Goal: Information Seeking & Learning: Learn about a topic

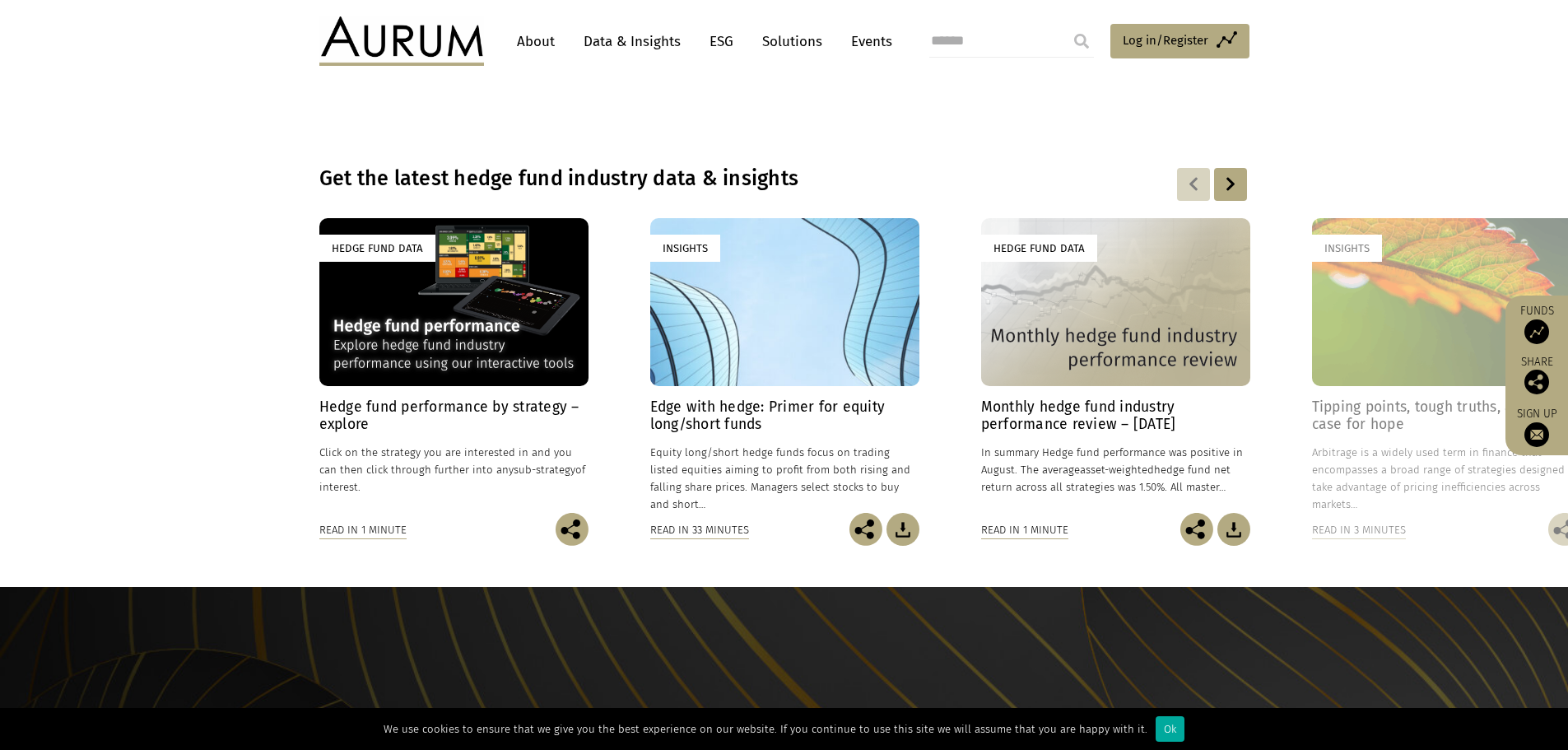
scroll to position [1153, 0]
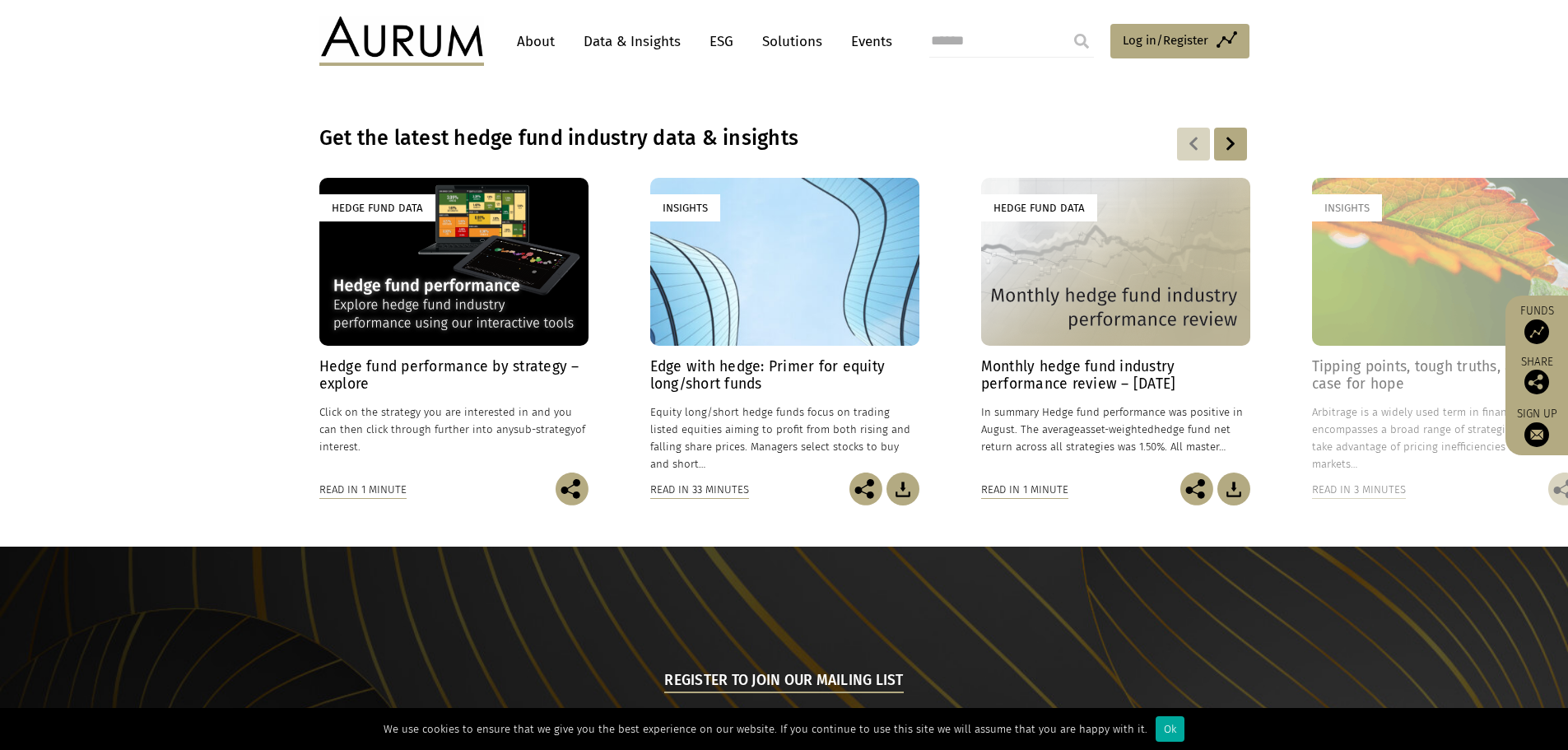
click at [1230, 142] on div at bounding box center [1231, 144] width 33 height 33
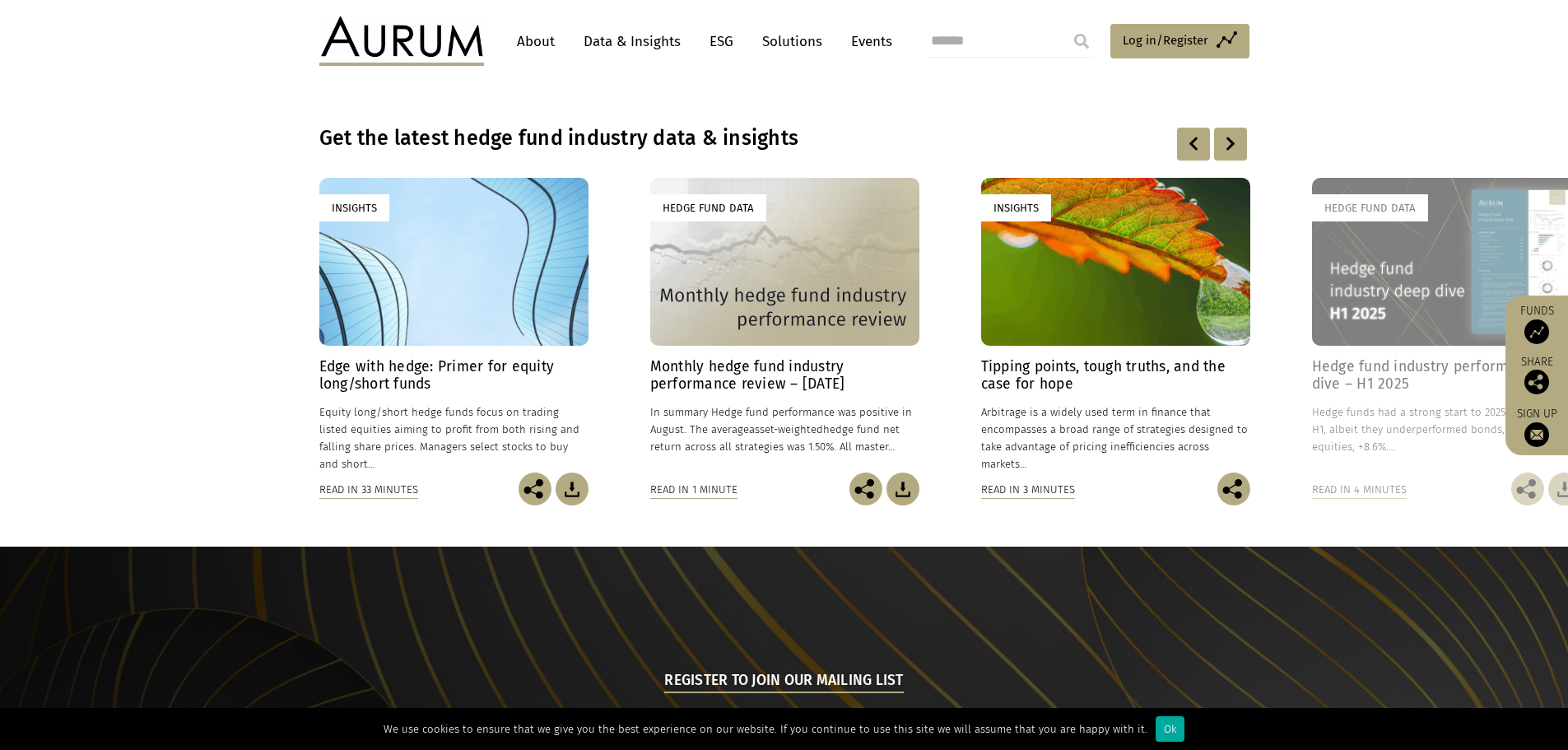
click at [1230, 142] on div at bounding box center [1231, 144] width 33 height 33
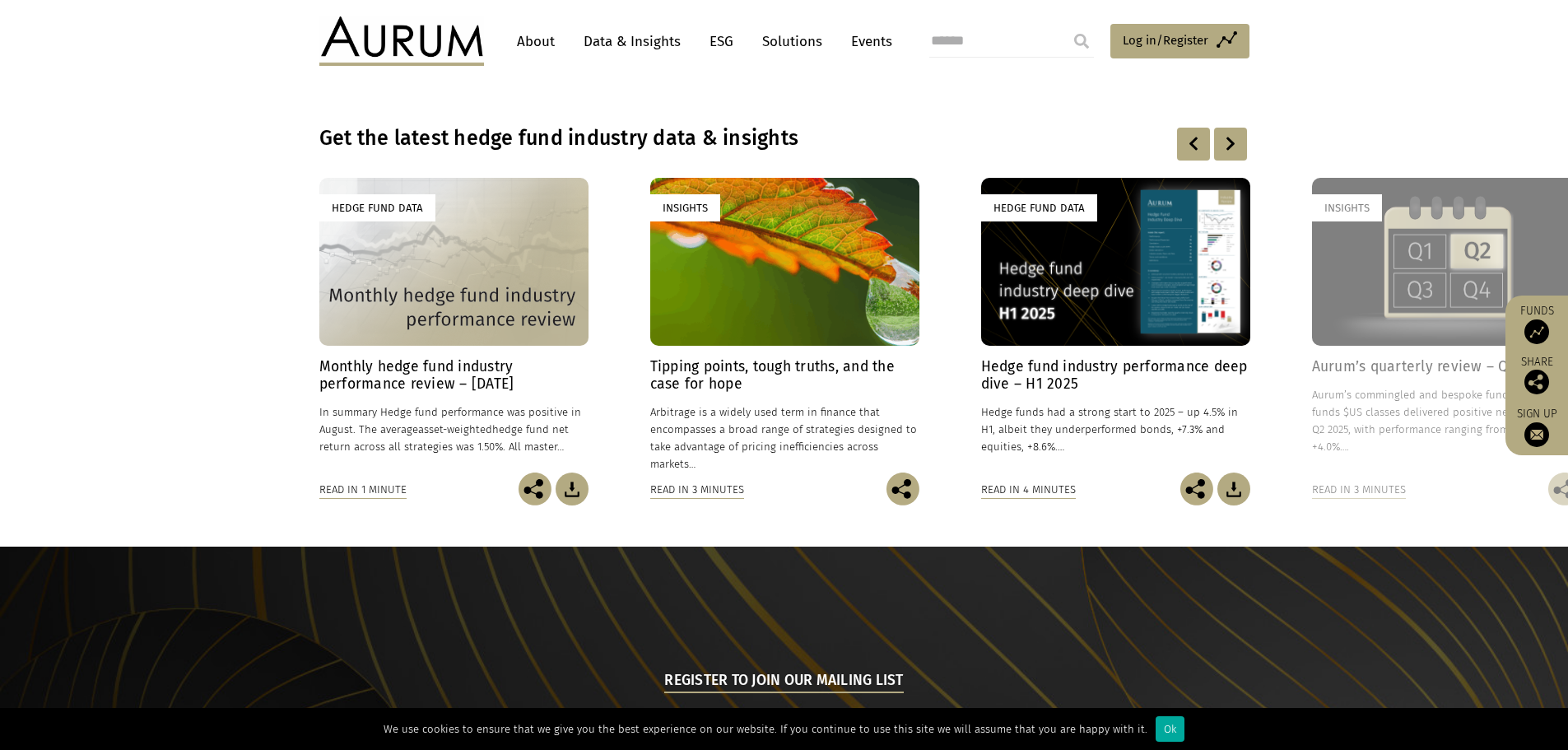
click at [1230, 142] on div at bounding box center [1231, 144] width 33 height 33
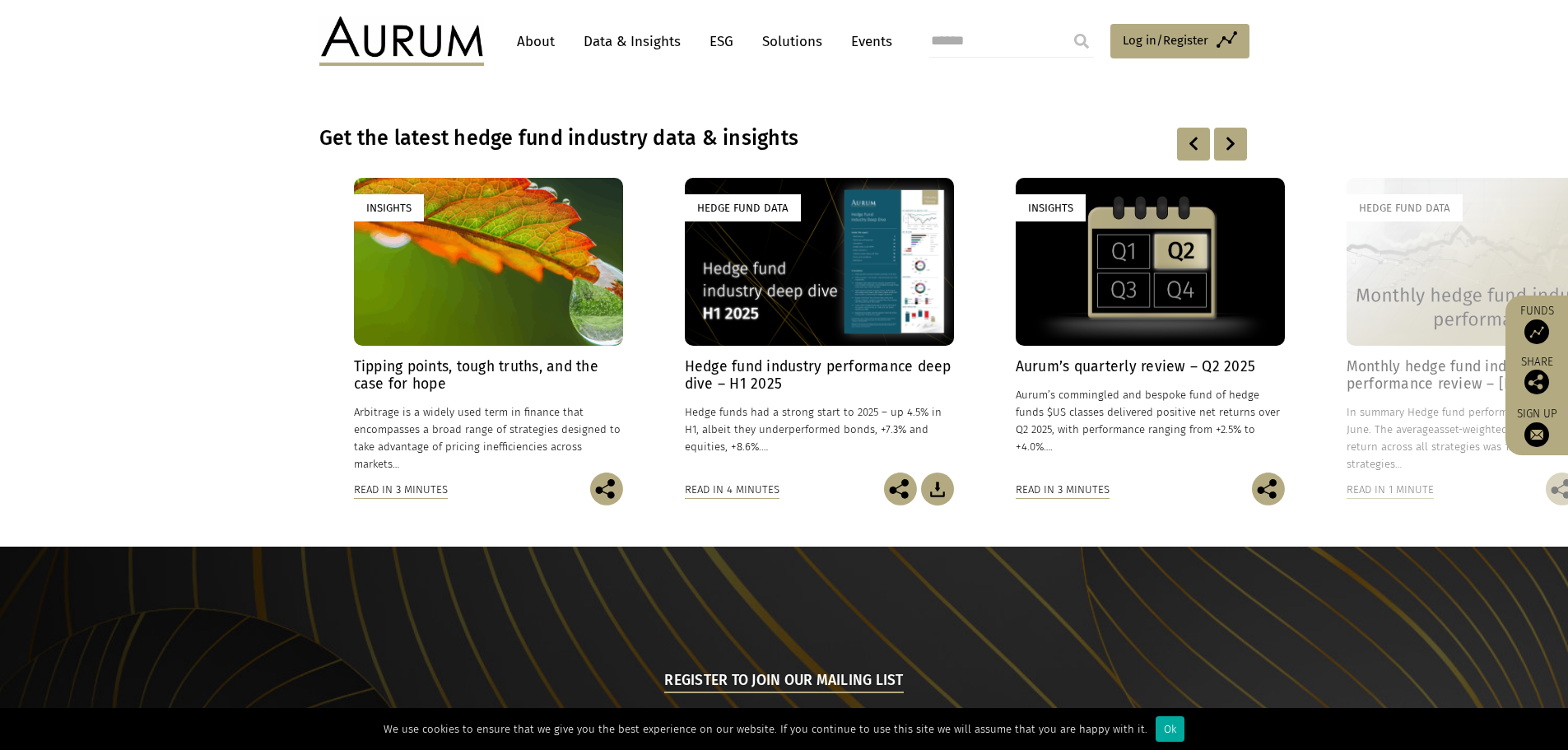
click at [1230, 142] on div at bounding box center [1231, 144] width 33 height 33
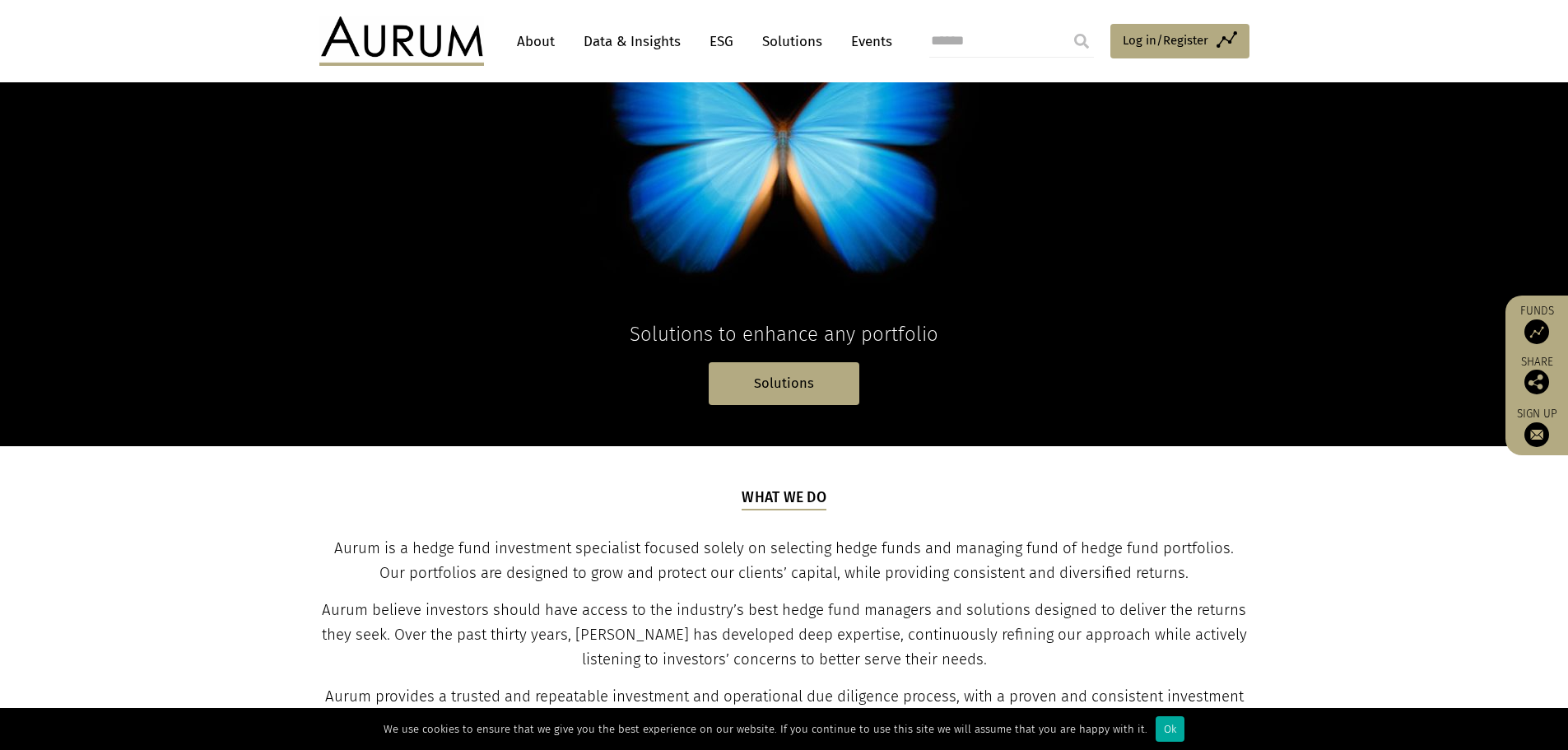
scroll to position [0, 0]
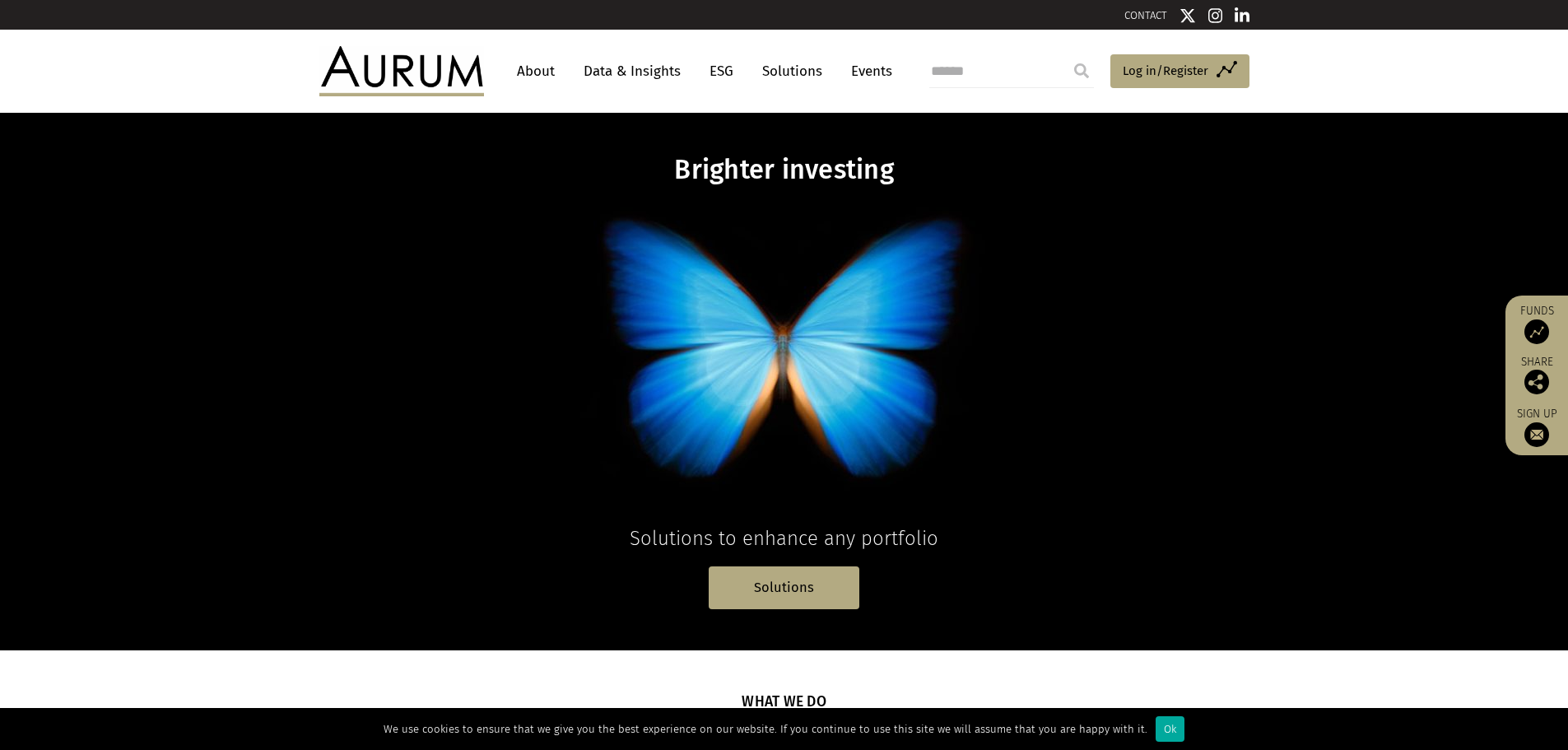
click at [600, 74] on link "Data & Insights" at bounding box center [632, 71] width 113 height 31
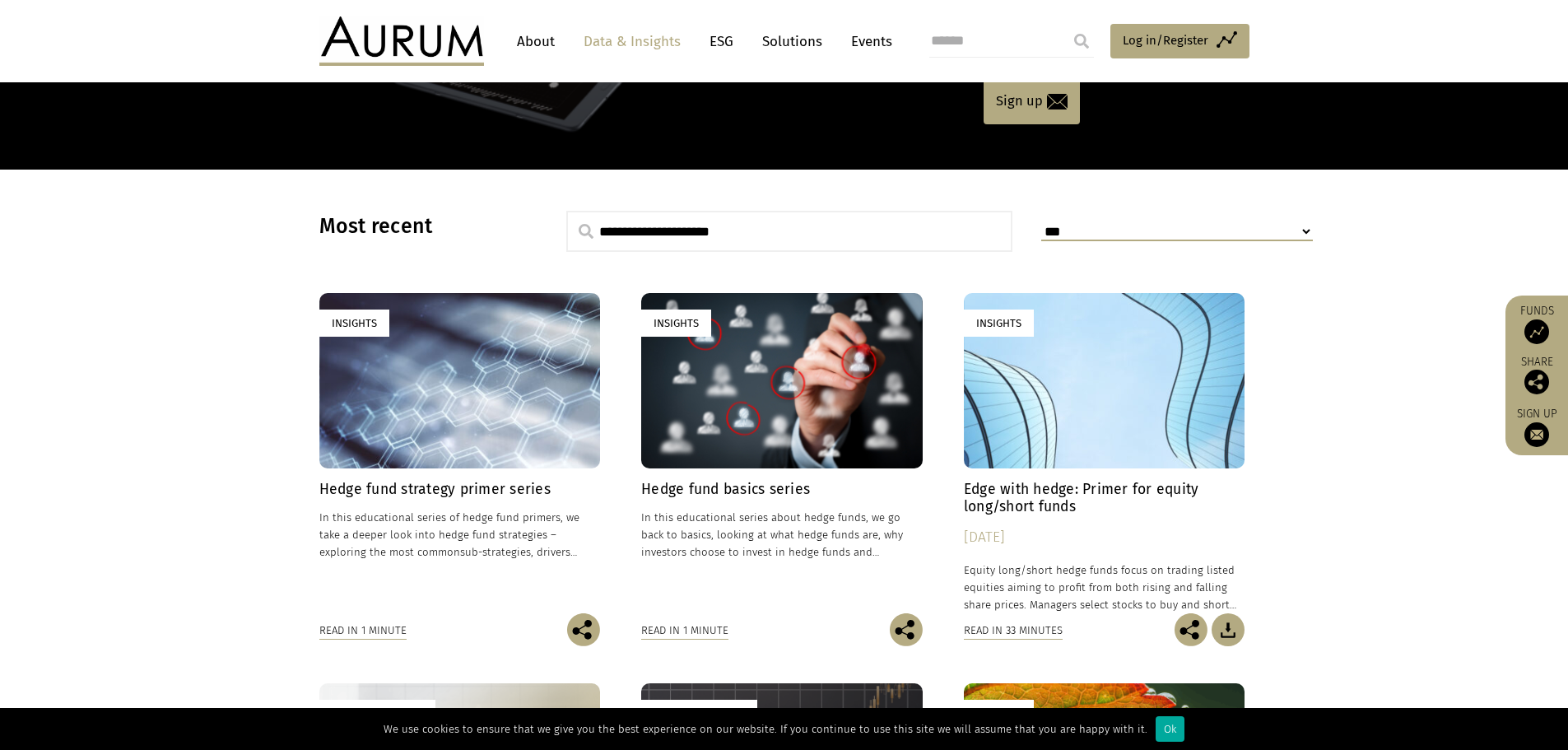
scroll to position [494, 0]
